Goal: Check status: Check status

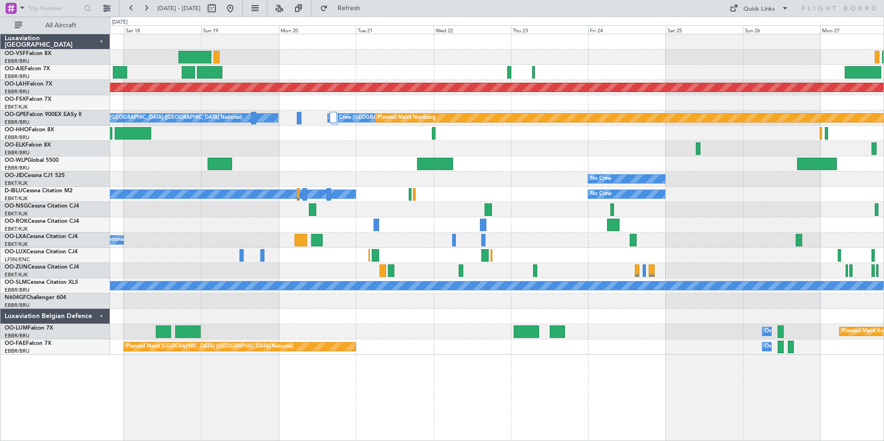
click at [77, 87] on div "Planned Maint [PERSON_NAME]-[GEOGRAPHIC_DATA][PERSON_NAME] ([GEOGRAPHIC_DATA][P…" at bounding box center [442, 229] width 884 height 424
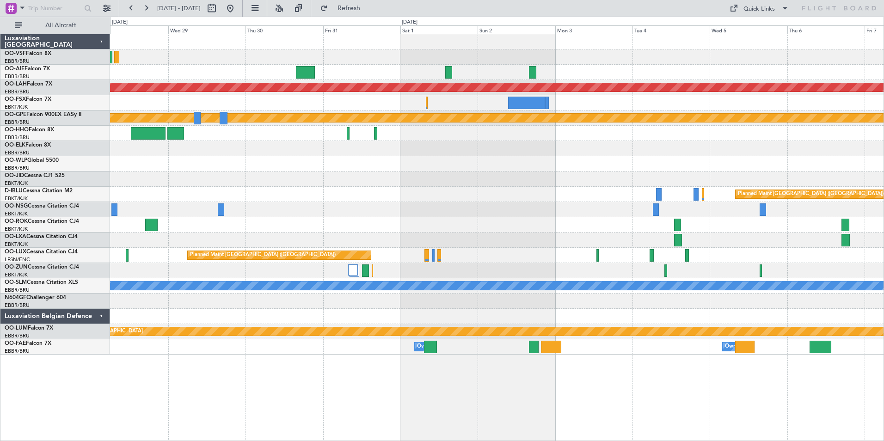
click at [328, 107] on div "Planned Maint [PERSON_NAME]-[GEOGRAPHIC_DATA][PERSON_NAME] ([GEOGRAPHIC_DATA][P…" at bounding box center [496, 194] width 773 height 320
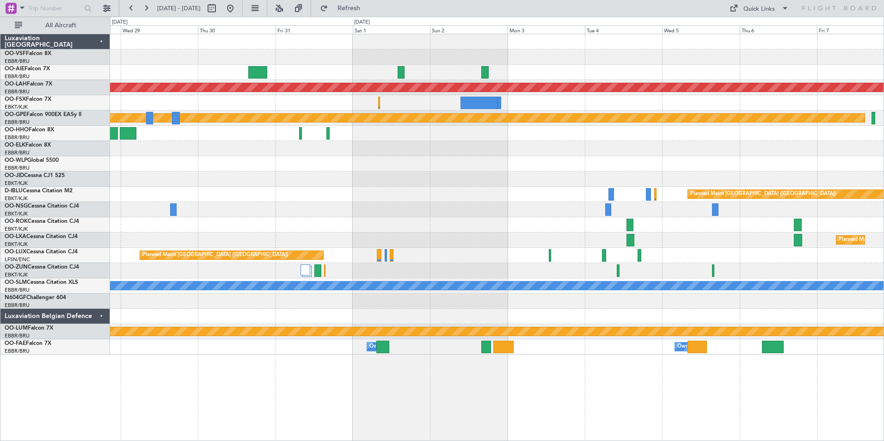
click at [255, 104] on div "Planned Maint [PERSON_NAME]-[GEOGRAPHIC_DATA][PERSON_NAME] ([GEOGRAPHIC_DATA][P…" at bounding box center [496, 194] width 773 height 320
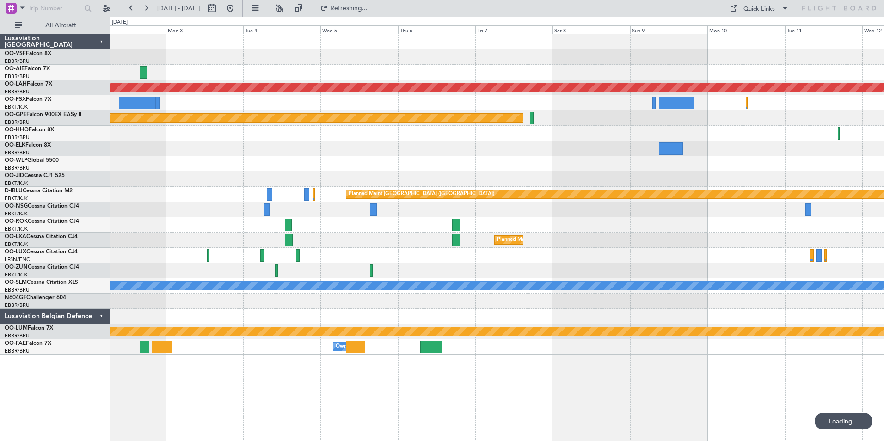
click at [340, 74] on div at bounding box center [496, 72] width 773 height 15
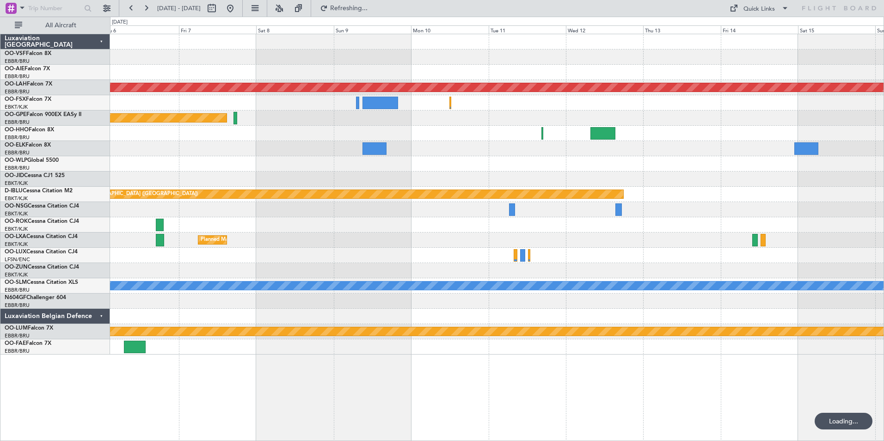
click at [416, 78] on div at bounding box center [496, 72] width 773 height 15
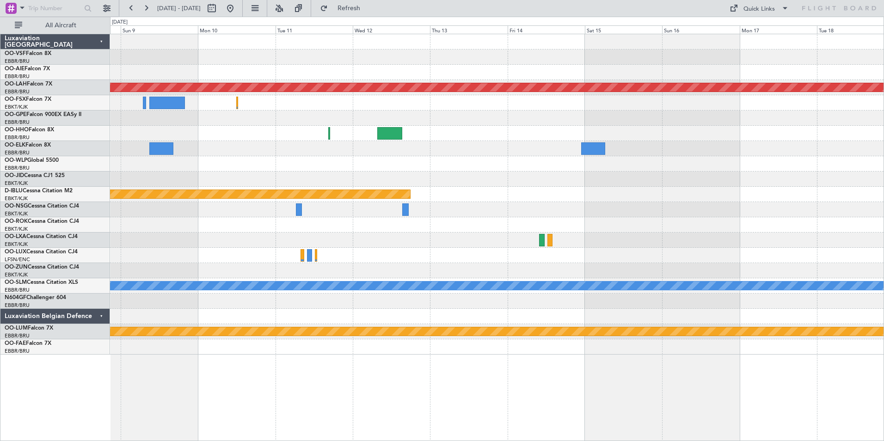
click at [724, 64] on div "Planned Maint [PERSON_NAME]-[GEOGRAPHIC_DATA][PERSON_NAME] ([GEOGRAPHIC_DATA][P…" at bounding box center [496, 194] width 773 height 320
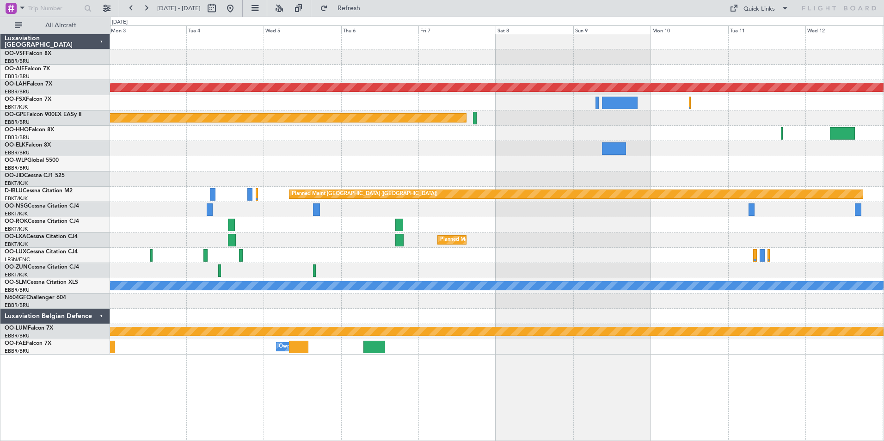
click at [636, 71] on div at bounding box center [496, 72] width 773 height 15
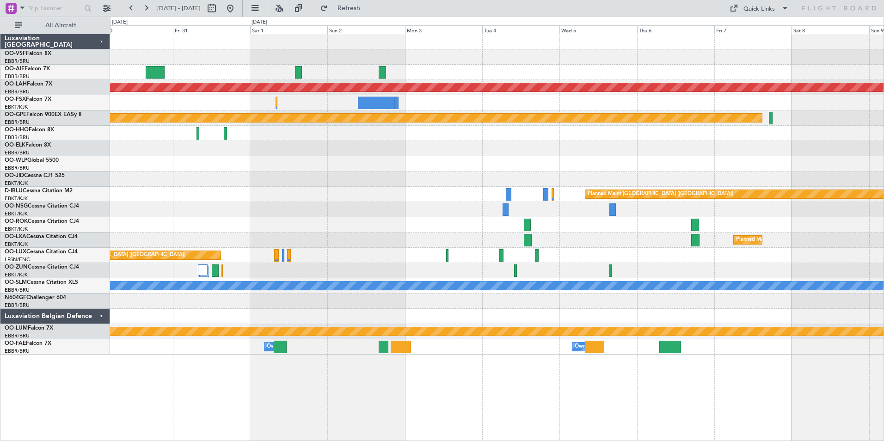
click at [605, 57] on div "Planned Maint [PERSON_NAME]-[GEOGRAPHIC_DATA][PERSON_NAME] ([GEOGRAPHIC_DATA][P…" at bounding box center [496, 194] width 773 height 320
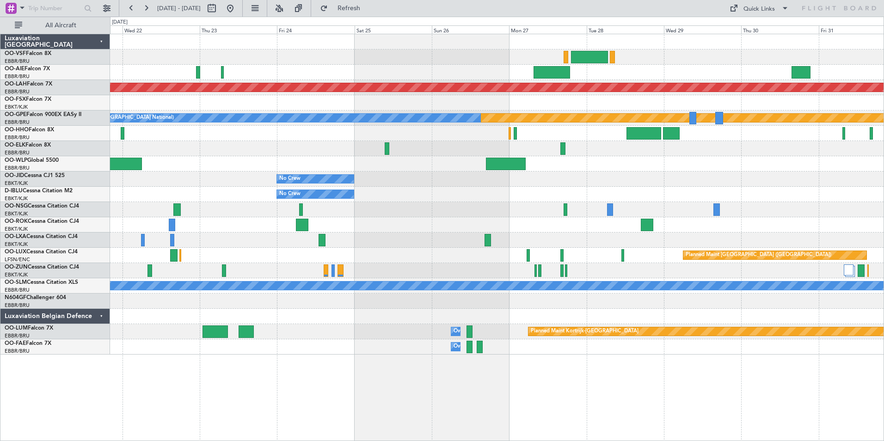
click at [677, 65] on div at bounding box center [496, 72] width 773 height 15
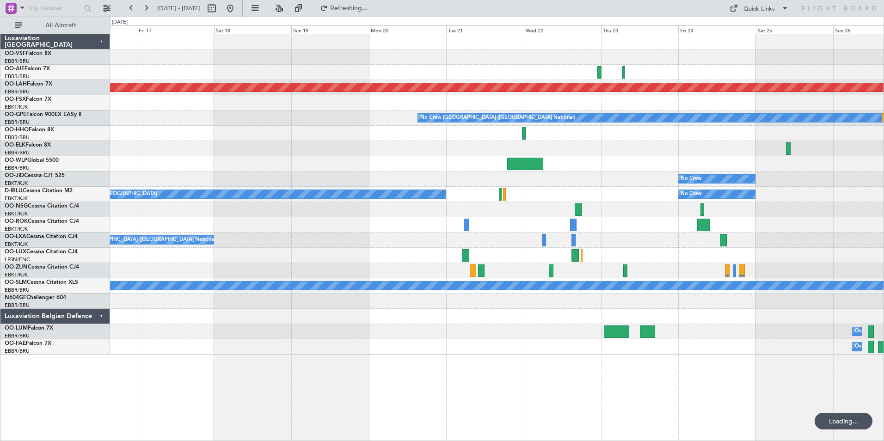
click at [636, 73] on div at bounding box center [496, 72] width 773 height 15
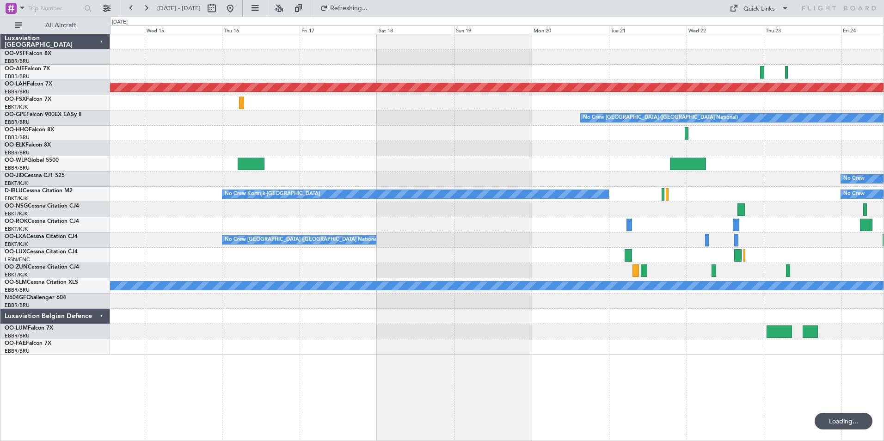
click at [648, 70] on div "Planned Maint [GEOGRAPHIC_DATA] ([GEOGRAPHIC_DATA])" at bounding box center [496, 72] width 773 height 15
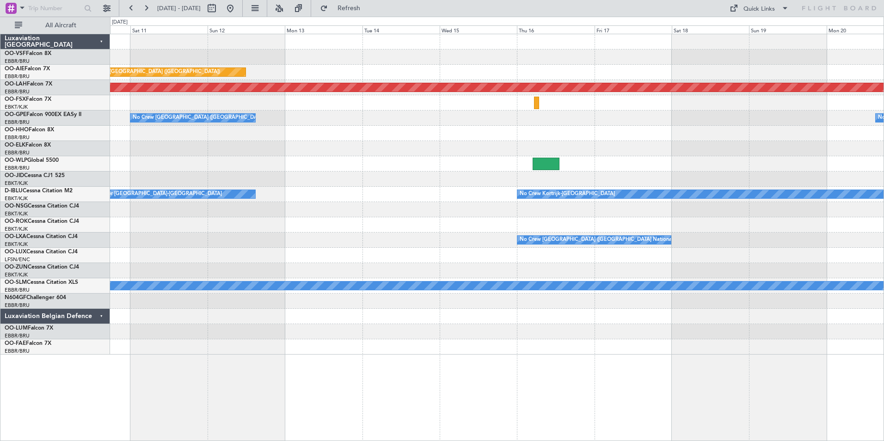
click at [682, 71] on div "Planned Maint [GEOGRAPHIC_DATA] ([GEOGRAPHIC_DATA])" at bounding box center [496, 72] width 773 height 15
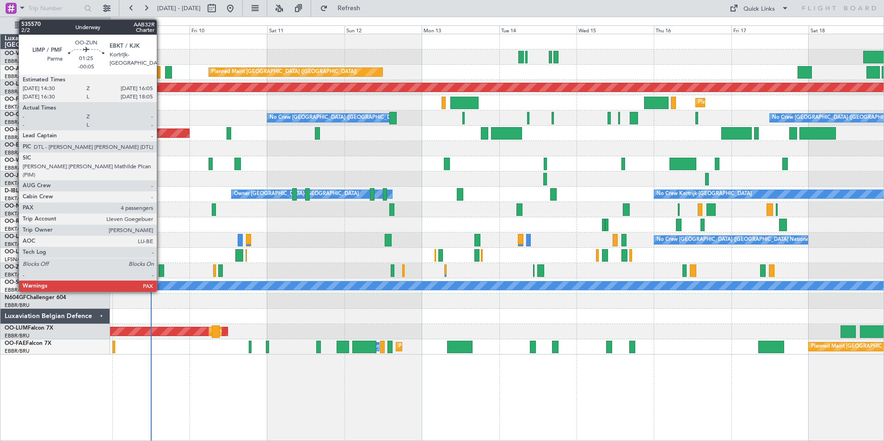
click at [161, 269] on div at bounding box center [162, 270] width 6 height 12
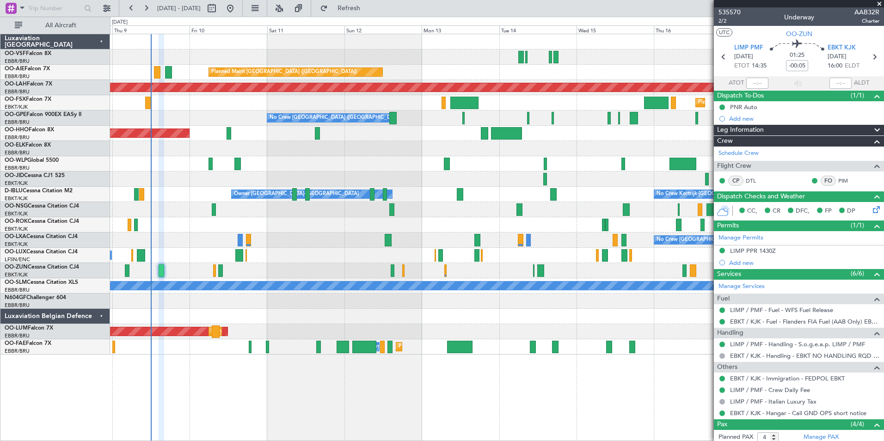
click at [880, 4] on span at bounding box center [878, 4] width 9 height 8
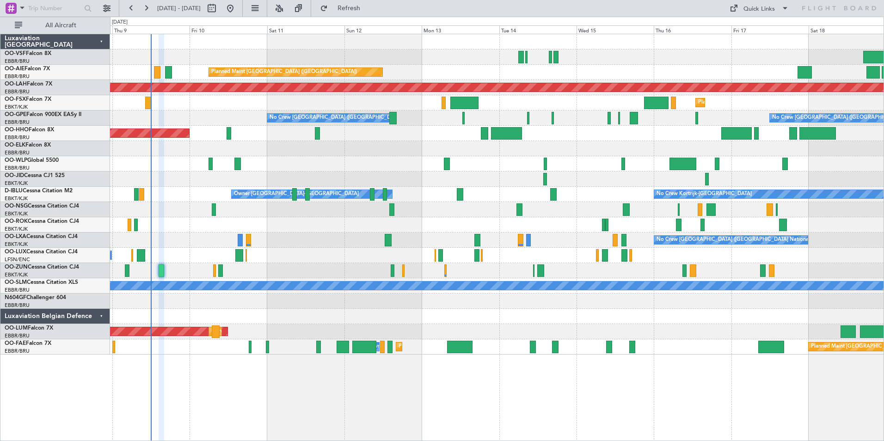
type input "0"
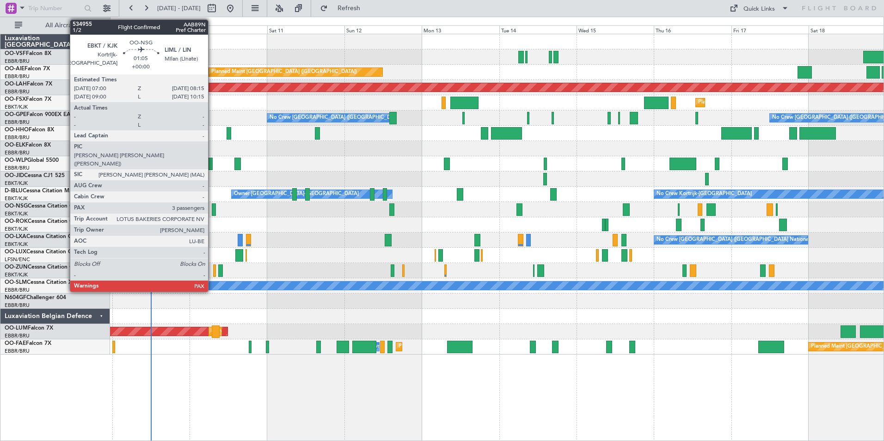
click at [212, 210] on div at bounding box center [214, 209] width 4 height 12
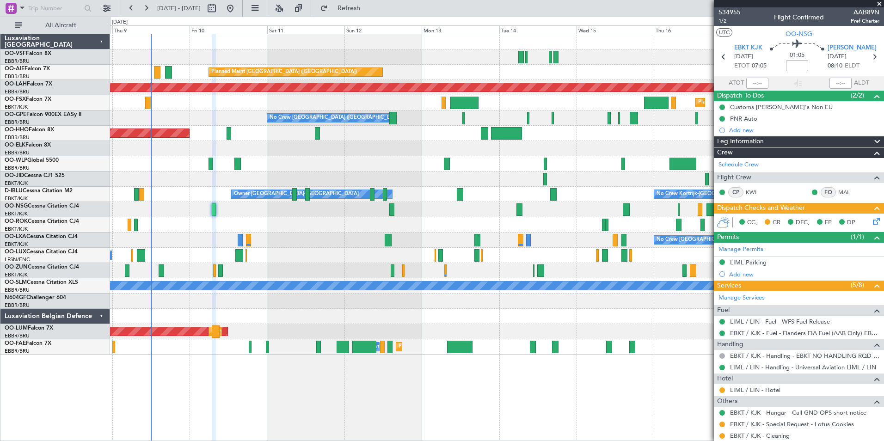
click at [880, 5] on span at bounding box center [878, 4] width 9 height 8
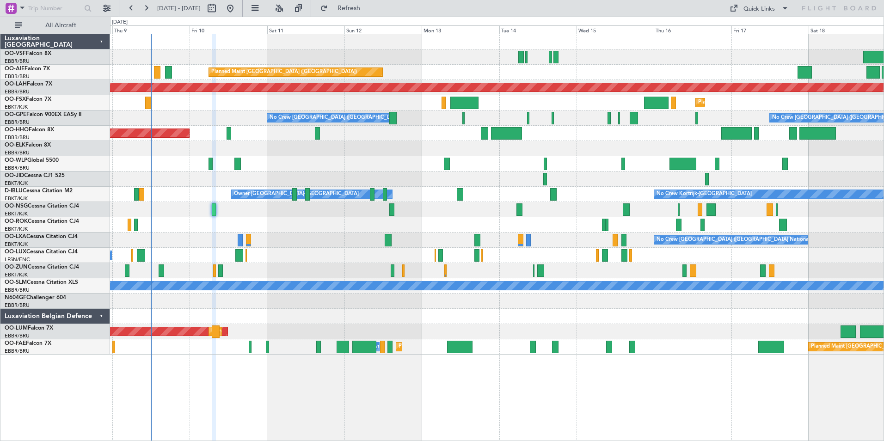
type input "0"
